Goal: Find specific page/section: Find specific page/section

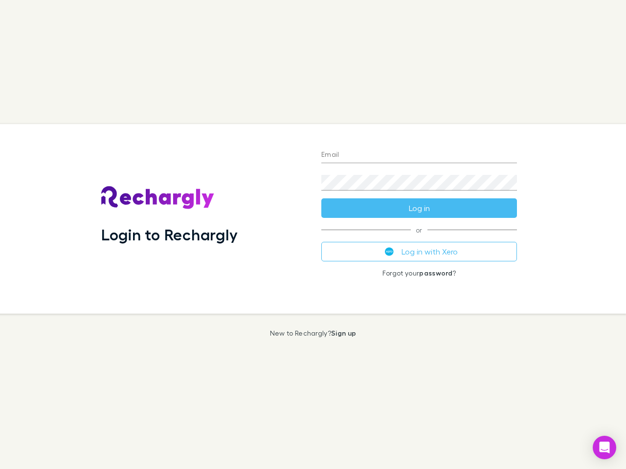
click at [313, 235] on div "Login to Rechargly" at bounding box center [203, 219] width 220 height 190
click at [419, 156] on input "Email" at bounding box center [419, 156] width 196 height 16
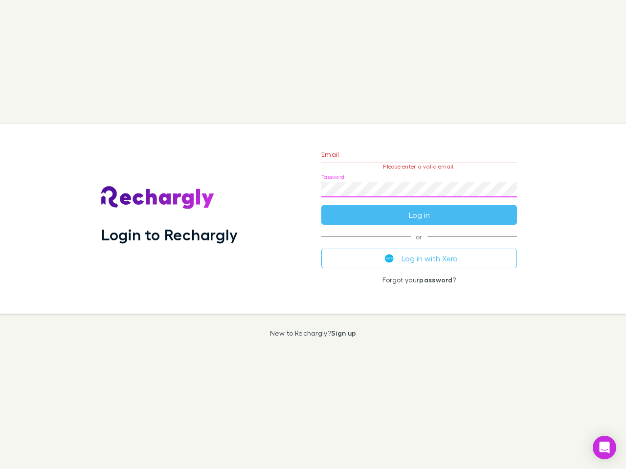
click at [419, 208] on form "Email Please enter a valid email. Password Log in" at bounding box center [419, 182] width 196 height 85
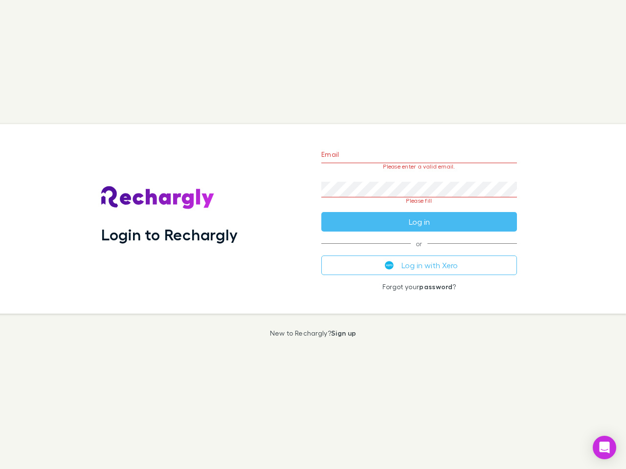
click at [419, 252] on div "Email Please enter a valid email. Password Please fill Log in or Log in with Xe…" at bounding box center [418, 219] width 211 height 190
click at [604, 448] on icon "Open Intercom Messenger" at bounding box center [605, 448] width 10 height 12
